Goal: Task Accomplishment & Management: Manage account settings

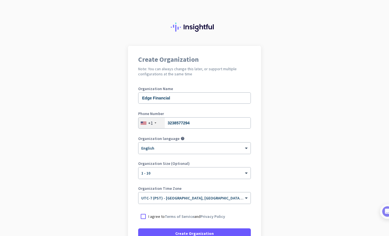
scroll to position [55, 0]
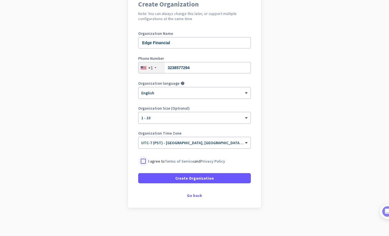
click at [141, 161] on div at bounding box center [143, 161] width 10 height 10
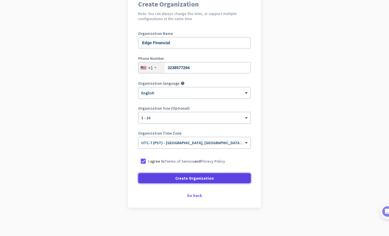
click at [181, 176] on span "Create Organization" at bounding box center [194, 178] width 38 height 6
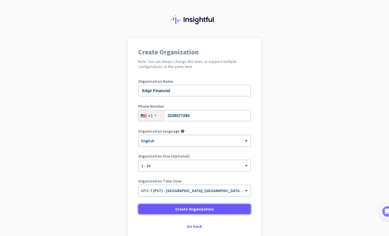
scroll to position [31, 0]
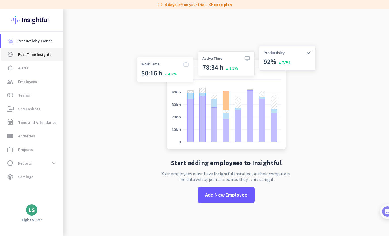
click at [36, 51] on span "Real-Time Insights" at bounding box center [34, 54] width 33 height 7
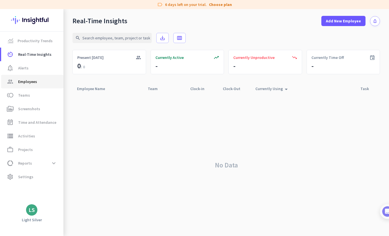
click at [33, 82] on span "Employees" at bounding box center [27, 81] width 19 height 7
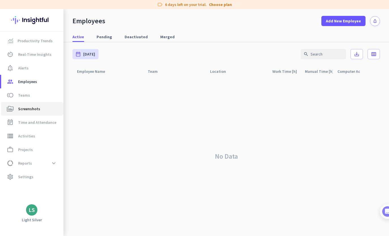
click at [31, 109] on span "Screenshots" at bounding box center [29, 108] width 22 height 7
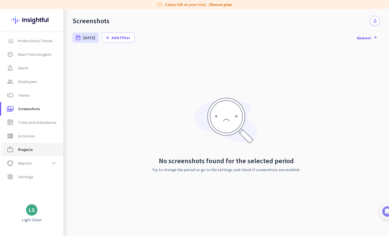
click at [35, 150] on span "work_outline Projects" at bounding box center [32, 149] width 53 height 7
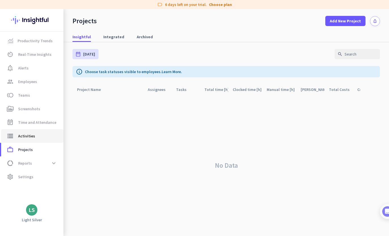
click at [32, 136] on span "Activities" at bounding box center [26, 135] width 17 height 7
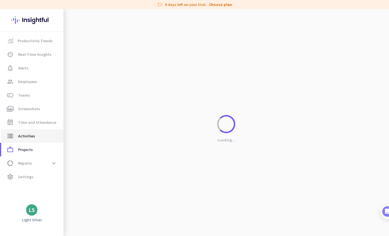
type input "[DATE]"
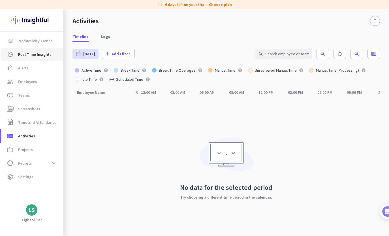
click at [40, 54] on span "Real-Time Insights" at bounding box center [34, 54] width 33 height 7
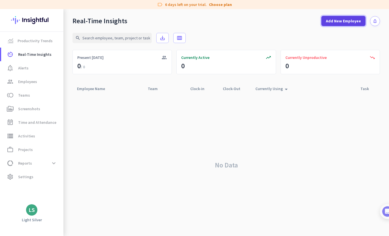
click at [338, 20] on span "Add New Employee" at bounding box center [342, 21] width 35 height 6
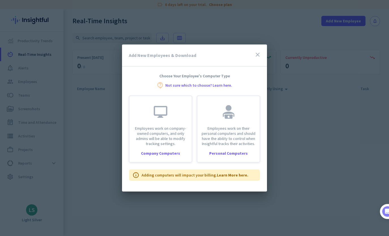
click at [187, 35] on div at bounding box center [194, 118] width 389 height 236
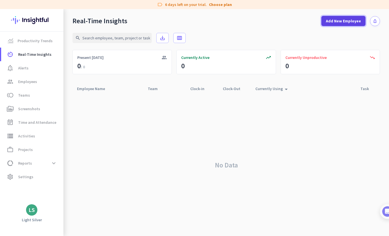
click at [341, 23] on span "Add New Employee" at bounding box center [342, 21] width 35 height 6
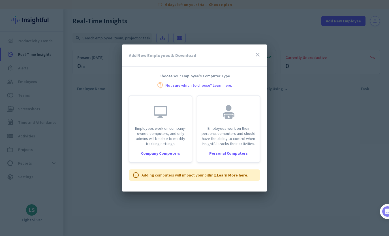
click at [239, 175] on link "Learn More here." at bounding box center [232, 174] width 31 height 5
click at [62, 143] on div at bounding box center [194, 118] width 389 height 236
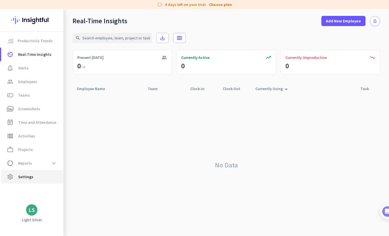
click at [27, 176] on span "Settings" at bounding box center [25, 176] width 15 height 7
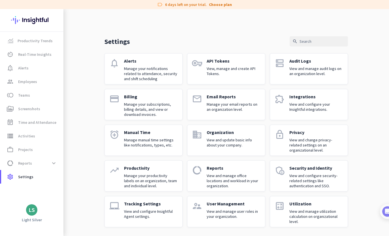
click at [143, 105] on p "Manage your subscriptions, billing details, and view or download invoices." at bounding box center [151, 109] width 54 height 15
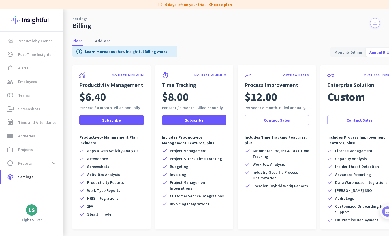
scroll to position [28, 0]
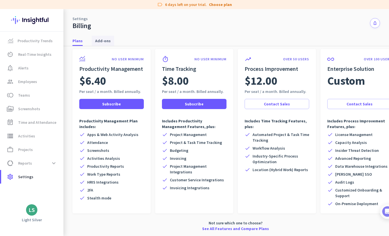
click at [105, 40] on span "Add-ons" at bounding box center [103, 41] width 16 height 6
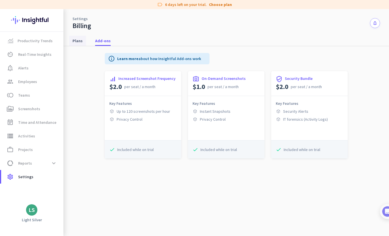
click at [81, 41] on span "Plans" at bounding box center [77, 41] width 10 height 6
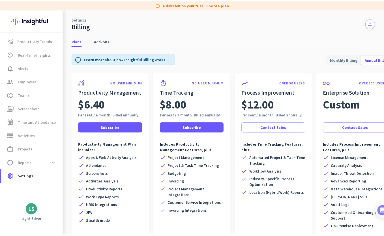
scroll to position [28, 0]
